Goal: Information Seeking & Learning: Find specific fact

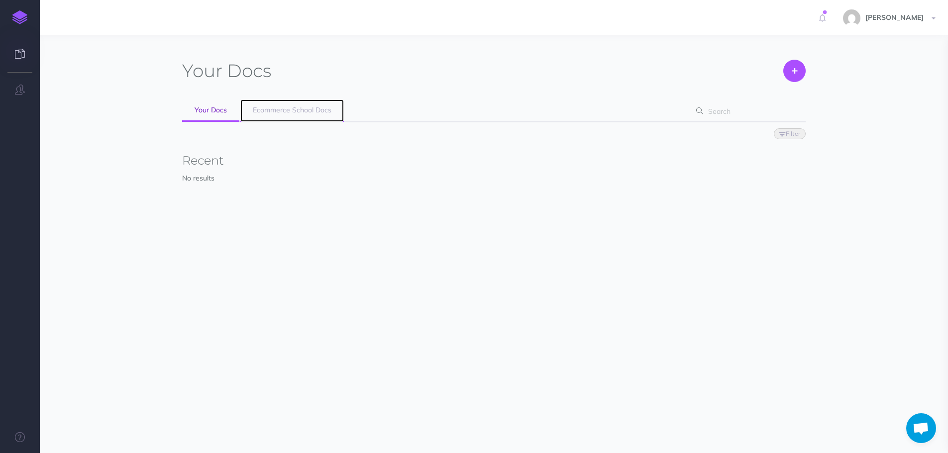
click at [303, 110] on span "Ecommerce School Docs" at bounding box center [292, 110] width 79 height 9
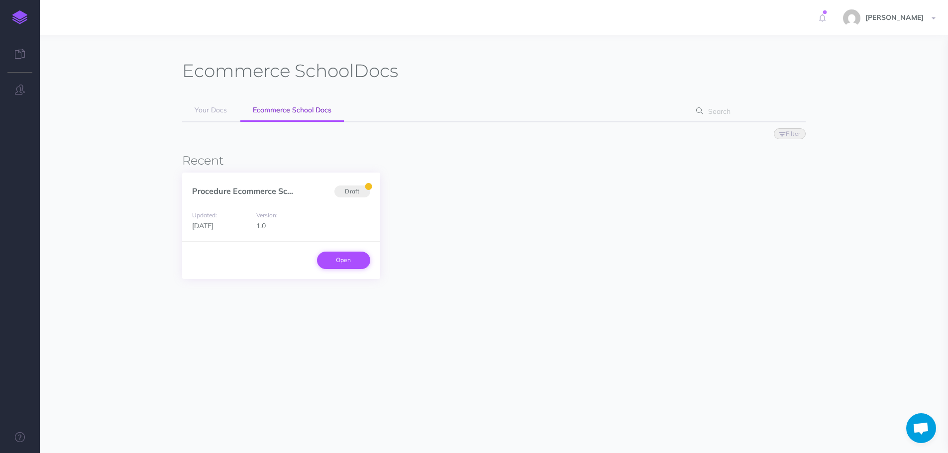
click at [335, 260] on link "Open" at bounding box center [343, 260] width 53 height 17
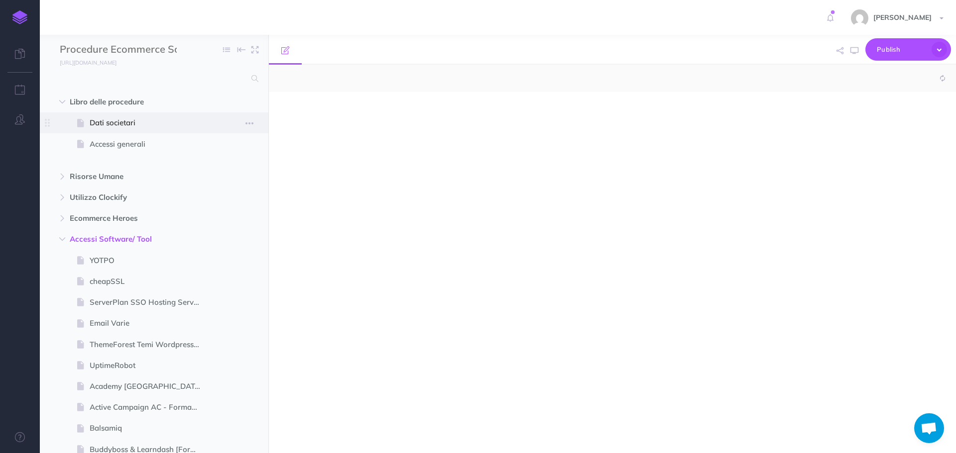
click at [127, 126] on span "Dati societari" at bounding box center [149, 123] width 119 height 12
select select "null"
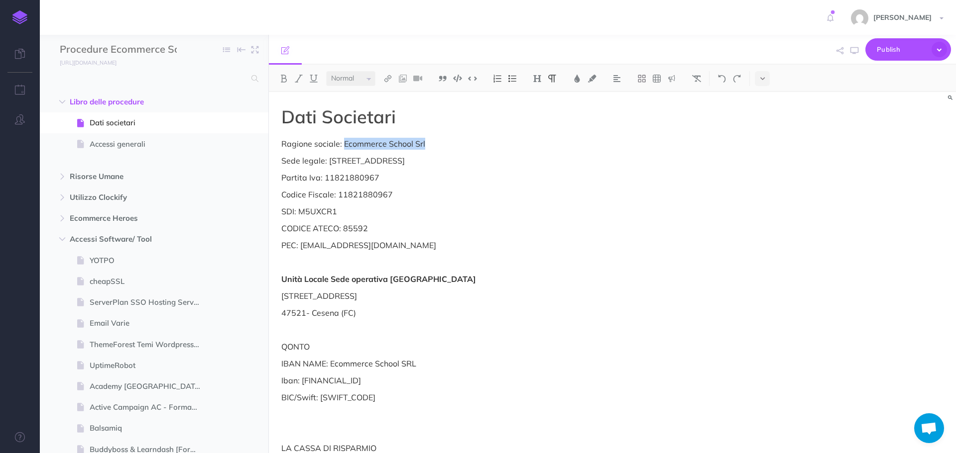
drag, startPoint x: 439, startPoint y: 146, endPoint x: 344, endPoint y: 146, distance: 95.1
click at [344, 146] on p "Ragione sociale: Ecommerce School Srl" at bounding box center [509, 144] width 456 height 12
copy p "Ecommerce School Srl"
drag, startPoint x: 327, startPoint y: 159, endPoint x: 456, endPoint y: 164, distance: 130.0
click at [456, 164] on p "Sede legale: Via Copernico,38 20124 Milano" at bounding box center [509, 161] width 456 height 12
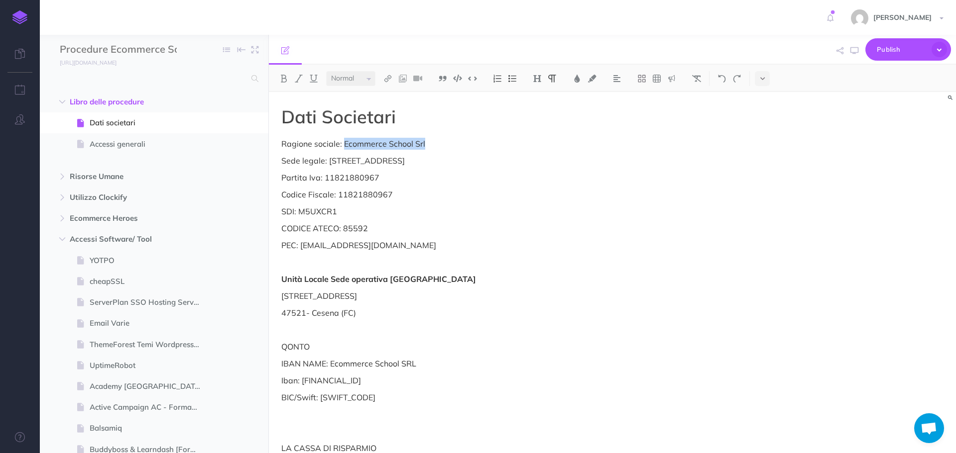
copy p "Via Copernico,38 20124 Milano"
drag, startPoint x: 517, startPoint y: 223, endPoint x: 455, endPoint y: 207, distance: 64.0
click at [517, 223] on p "CODICE ATECO: 85592" at bounding box center [509, 228] width 456 height 12
drag, startPoint x: 394, startPoint y: 176, endPoint x: 324, endPoint y: 175, distance: 70.2
click at [324, 175] on p "Partita Iva: 11821880967" at bounding box center [509, 178] width 456 height 12
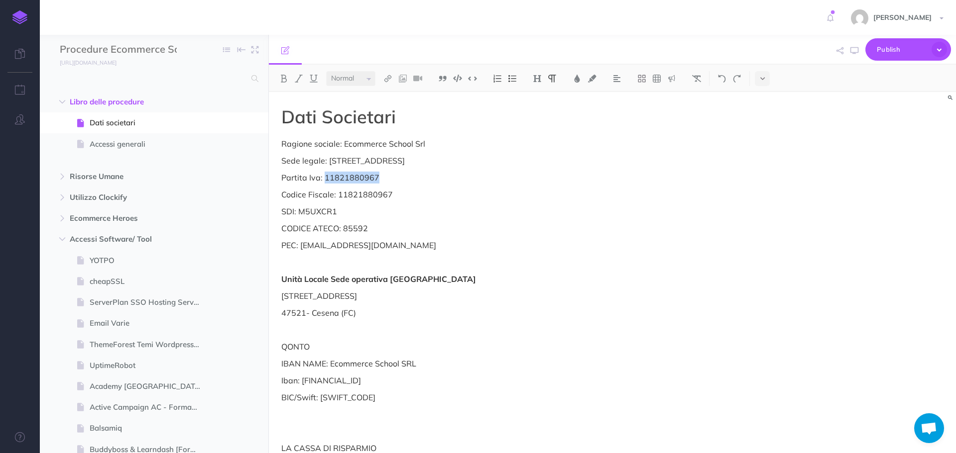
copy p "11821880967"
drag, startPoint x: 371, startPoint y: 217, endPoint x: 301, endPoint y: 212, distance: 70.4
click at [301, 212] on p "SDI: M5UXCR1" at bounding box center [509, 212] width 456 height 12
copy p "M5UXCR1"
drag, startPoint x: 382, startPoint y: 231, endPoint x: 342, endPoint y: 229, distance: 39.9
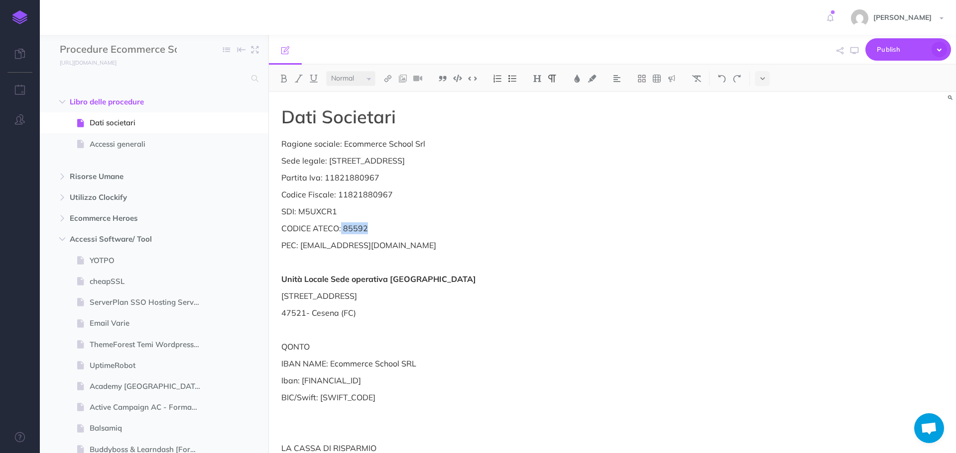
click at [342, 229] on p "CODICE ATECO: 85592" at bounding box center [509, 228] width 456 height 12
drag, startPoint x: 302, startPoint y: 245, endPoint x: 443, endPoint y: 250, distance: 141.9
click at [443, 250] on p "PEC: ecommerceschool@pec-legal.it" at bounding box center [509, 245] width 456 height 12
copy p "ecommerceschool@pec-legal.it"
